Goal: Transaction & Acquisition: Book appointment/travel/reservation

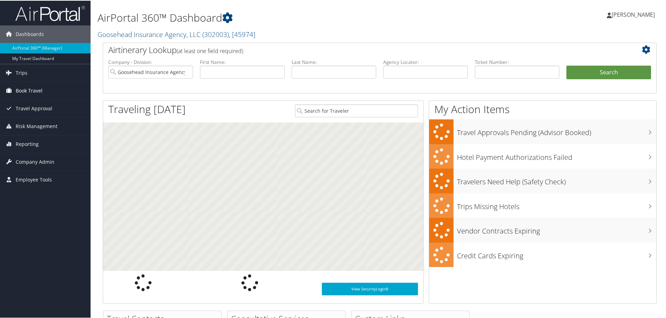
click at [48, 82] on link "Book Travel" at bounding box center [45, 89] width 91 height 17
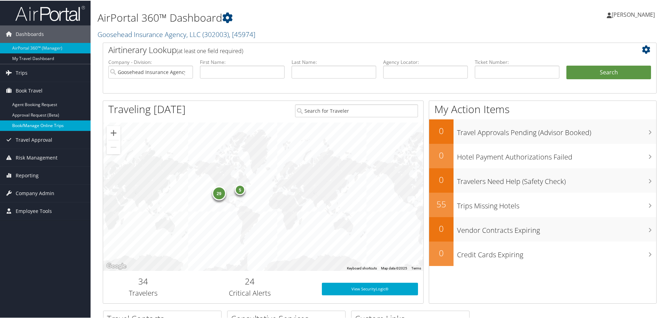
click at [34, 122] on link "Book/Manage Online Trips" at bounding box center [45, 125] width 91 height 10
click at [36, 125] on link "Book/Manage Online Trips" at bounding box center [45, 125] width 91 height 10
